Goal: Task Accomplishment & Management: Use online tool/utility

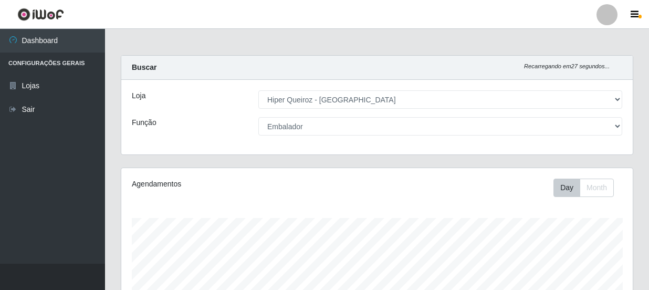
select select "513"
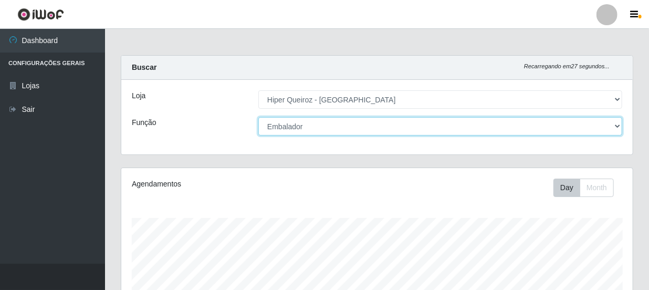
click at [618, 127] on select "[Selecione...] Embalador Embalador + Embalador ++ Operador de Caixa Operador de…" at bounding box center [440, 126] width 364 height 18
click at [258, 117] on select "[Selecione...] Embalador Embalador + Embalador ++ Operador de Caixa Operador de…" at bounding box center [440, 126] width 364 height 18
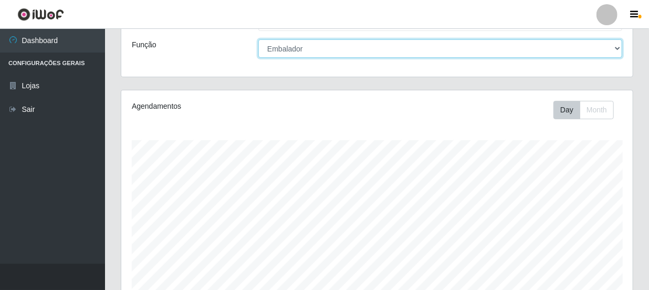
scroll to position [77, 0]
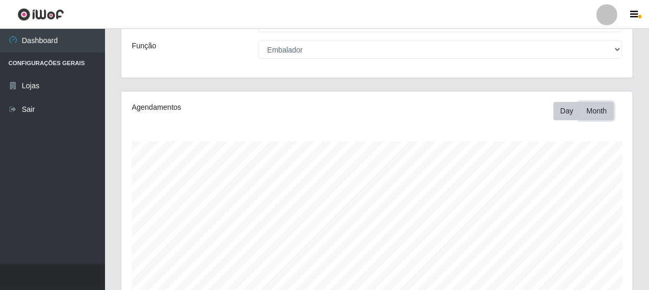
click at [597, 109] on button "Month" at bounding box center [597, 111] width 34 height 18
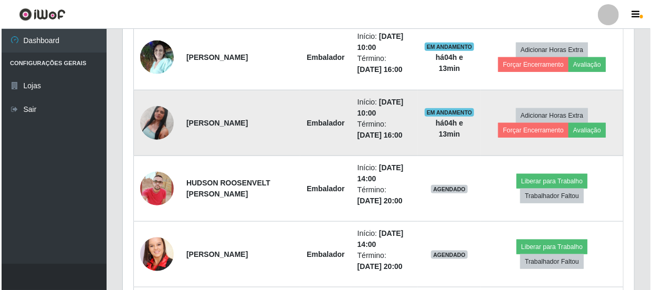
scroll to position [452, 0]
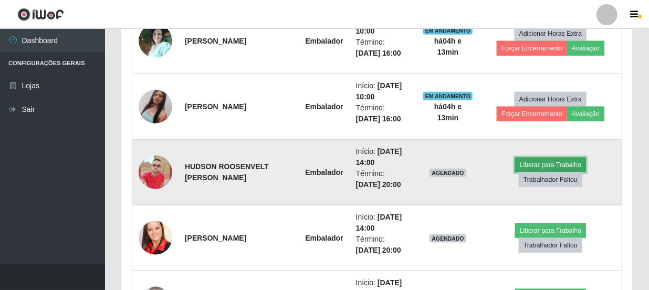
click at [536, 159] on button "Liberar para Trabalho" at bounding box center [550, 165] width 71 height 15
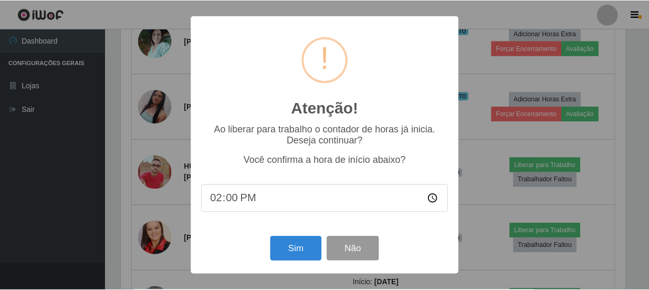
scroll to position [220, 0]
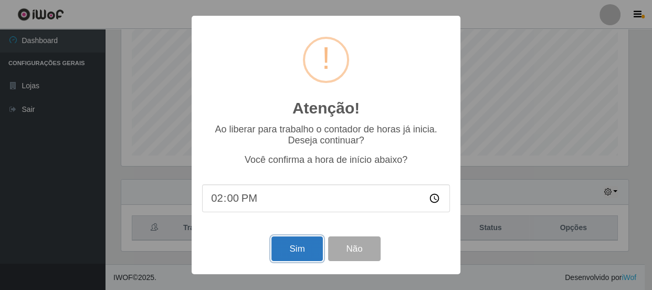
click at [305, 246] on button "Sim" at bounding box center [297, 248] width 51 height 25
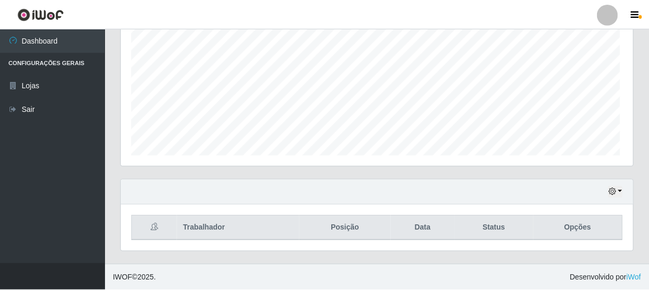
scroll to position [218, 507]
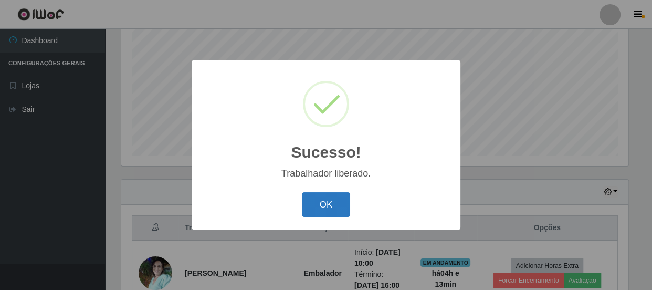
click at [338, 211] on button "OK" at bounding box center [326, 204] width 49 height 25
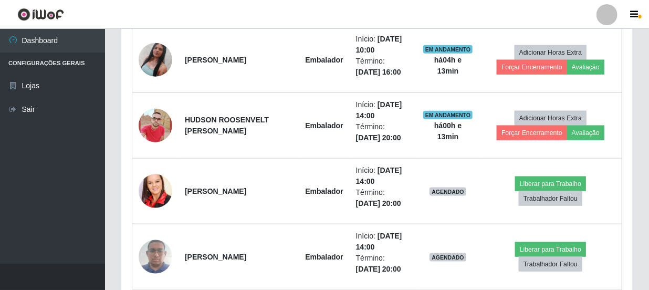
scroll to position [506, 0]
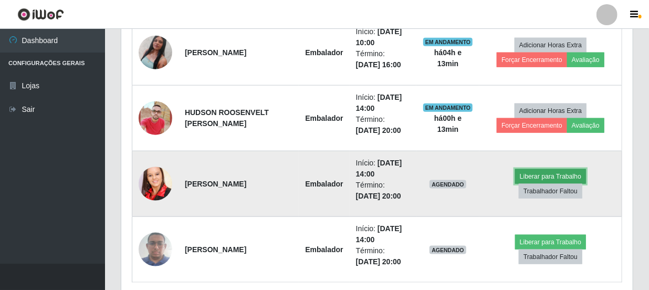
click at [540, 171] on button "Liberar para Trabalho" at bounding box center [550, 176] width 71 height 15
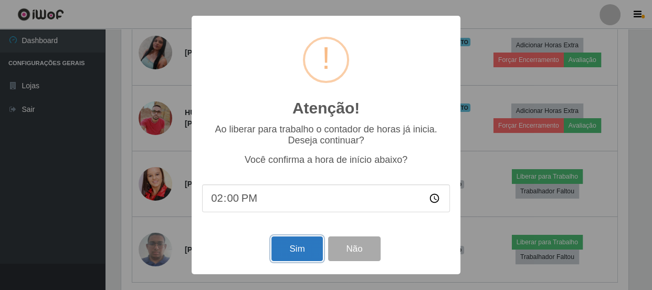
click at [294, 252] on button "Sim" at bounding box center [297, 248] width 51 height 25
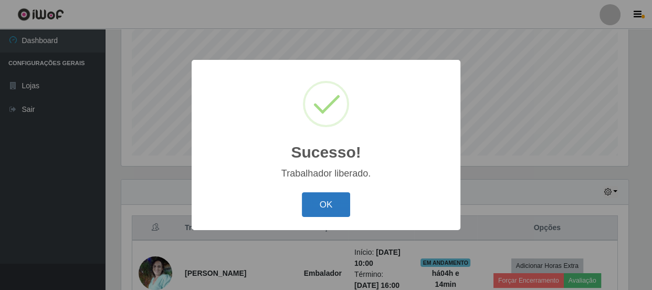
click at [323, 204] on button "OK" at bounding box center [326, 204] width 49 height 25
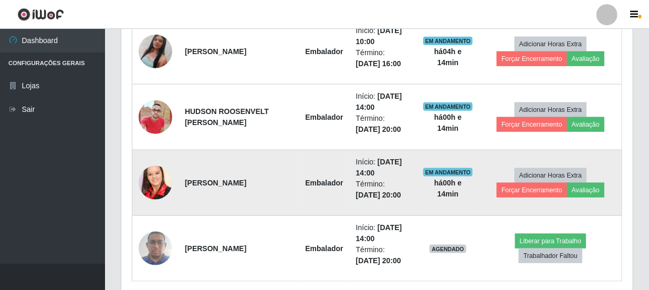
scroll to position [548, 0]
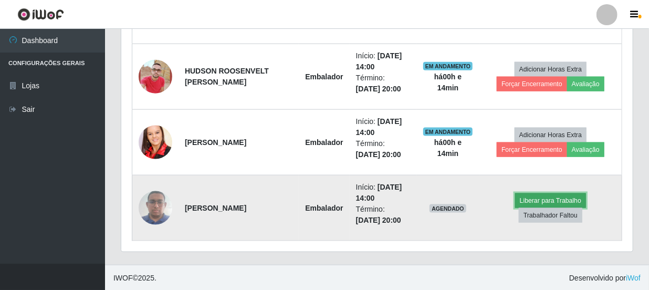
click at [533, 196] on button "Liberar para Trabalho" at bounding box center [550, 200] width 71 height 15
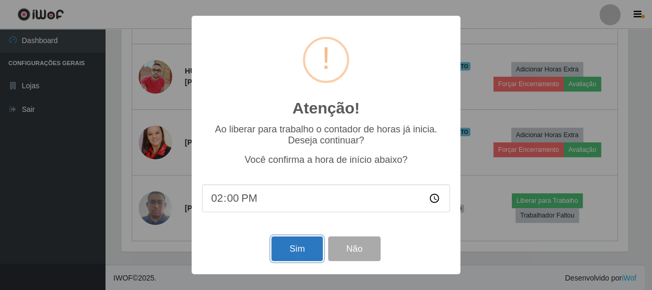
click at [295, 251] on button "Sim" at bounding box center [297, 248] width 51 height 25
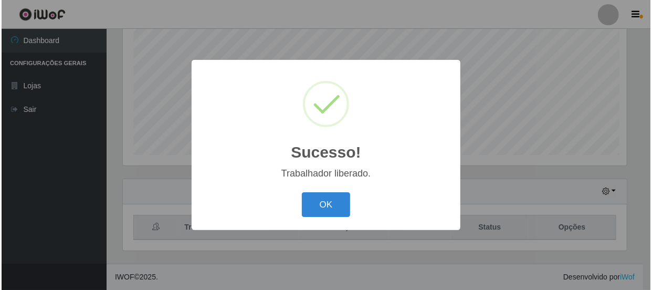
scroll to position [0, 0]
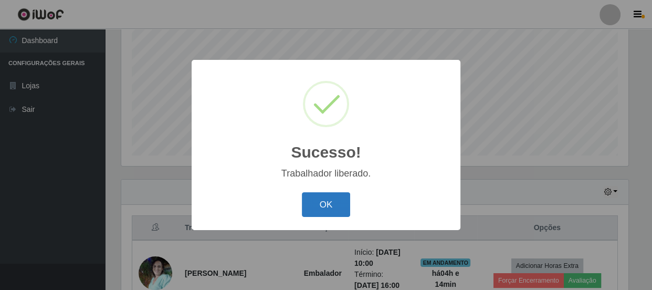
click at [329, 203] on button "OK" at bounding box center [326, 204] width 49 height 25
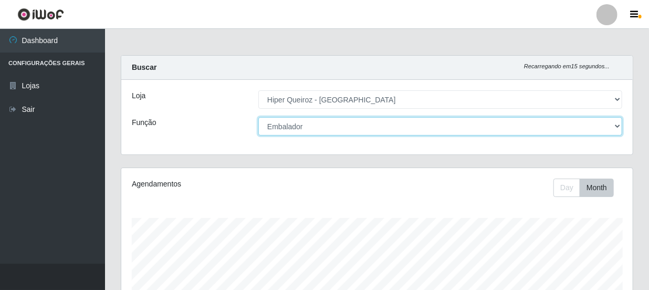
click at [612, 127] on select "[Selecione...] Embalador Embalador + Embalador ++ Operador de Caixa Operador de…" at bounding box center [440, 126] width 364 height 18
select select "22"
click at [258, 117] on select "[Selecione...] Embalador Embalador + Embalador ++ Operador de Caixa Operador de…" at bounding box center [440, 126] width 364 height 18
